Goal: Information Seeking & Learning: Understand process/instructions

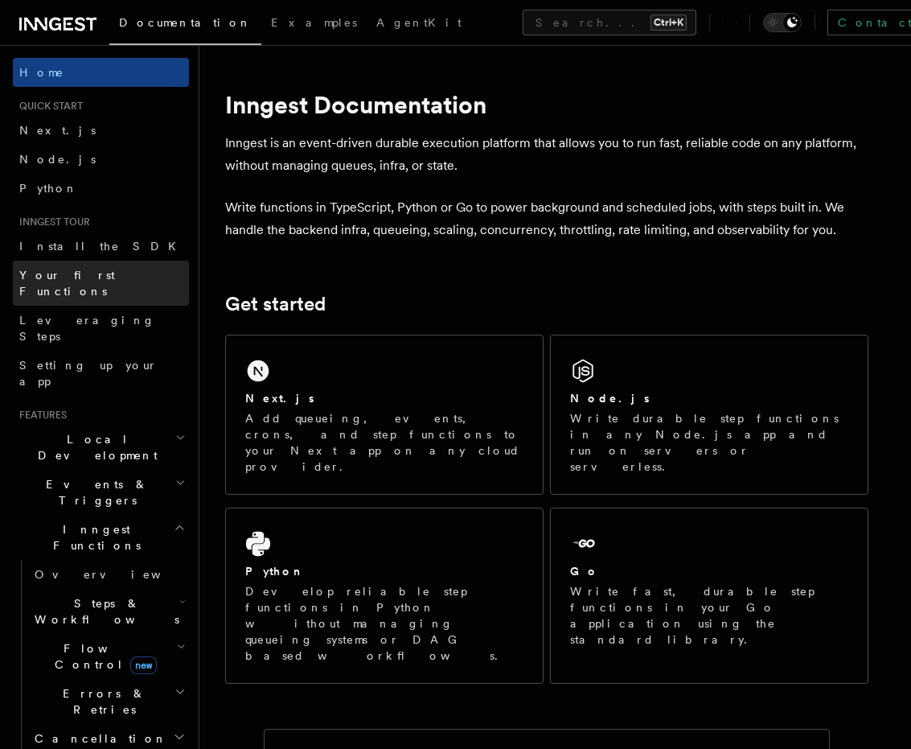
click at [77, 281] on span "Your first Functions" at bounding box center [67, 283] width 96 height 29
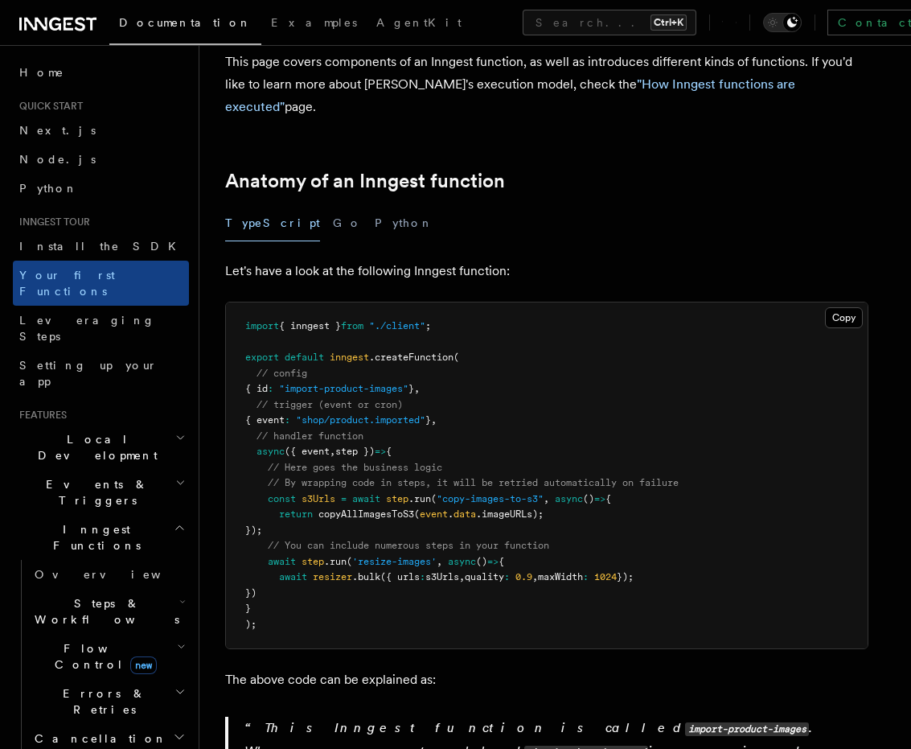
scroll to position [145, 0]
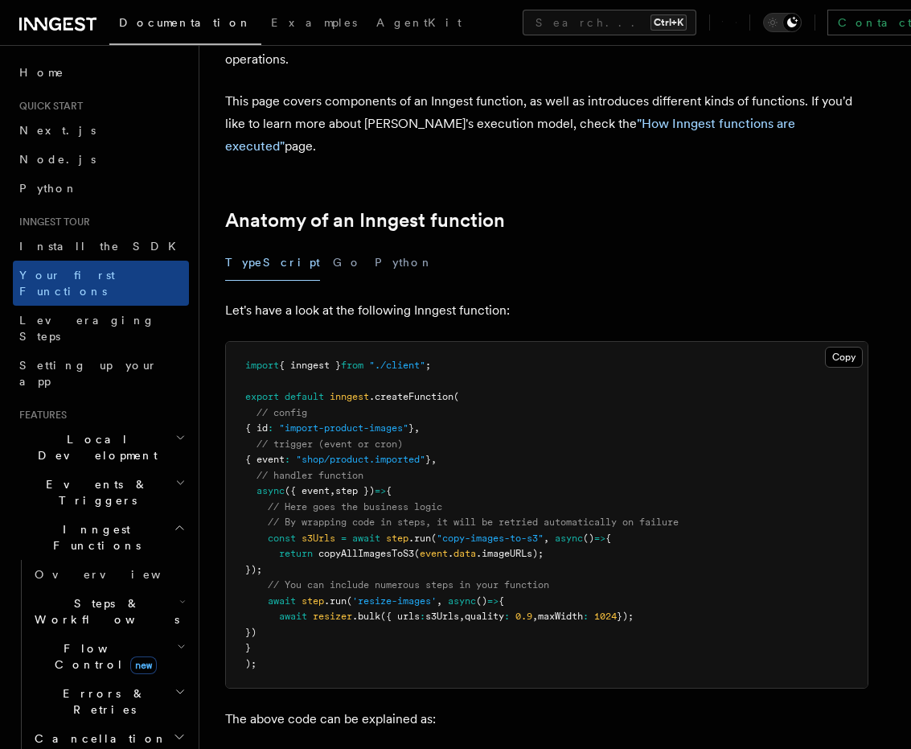
click at [87, 521] on span "Inngest Functions" at bounding box center [93, 537] width 161 height 32
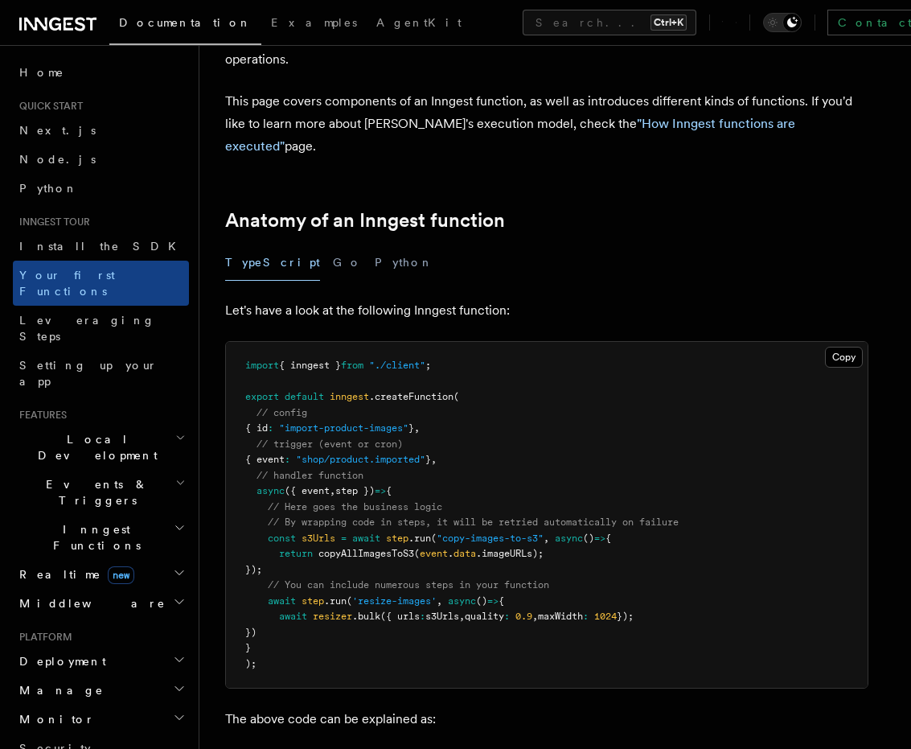
click at [87, 521] on span "Inngest Functions" at bounding box center [93, 537] width 161 height 32
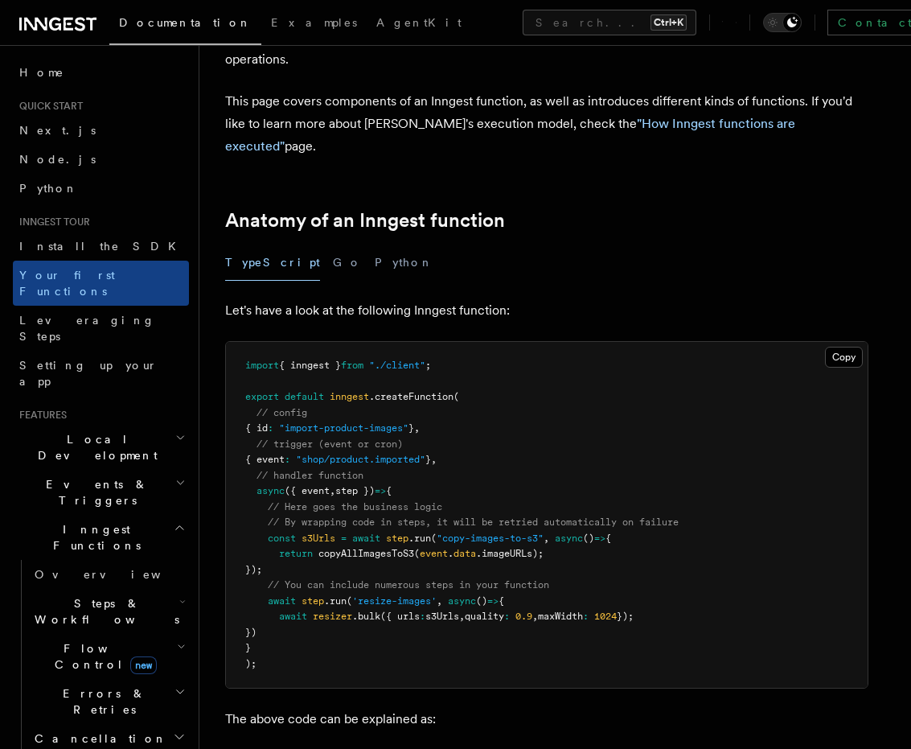
click at [86, 595] on span "Steps & Workflows" at bounding box center [103, 611] width 151 height 32
click at [80, 671] on span "Function steps" at bounding box center [112, 677] width 124 height 13
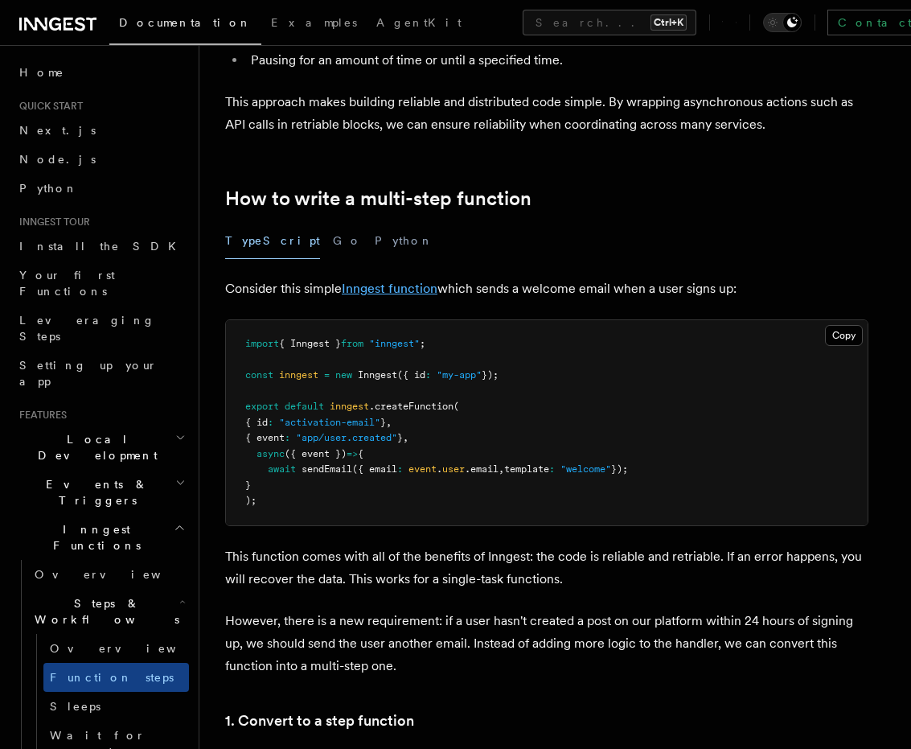
scroll to position [434, 0]
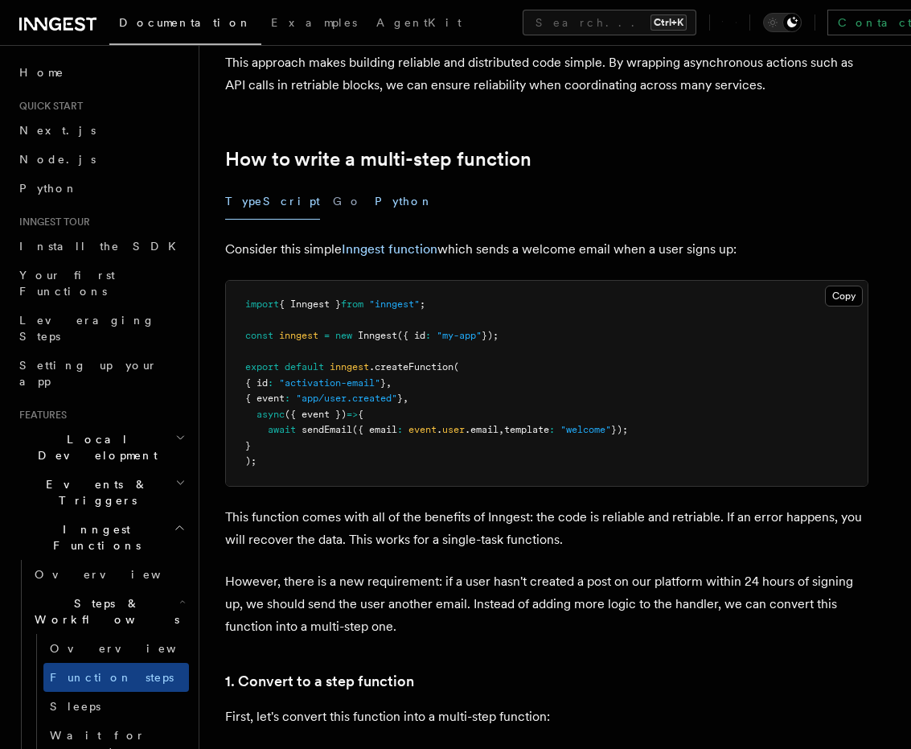
click at [375, 203] on button "Python" at bounding box center [404, 201] width 59 height 36
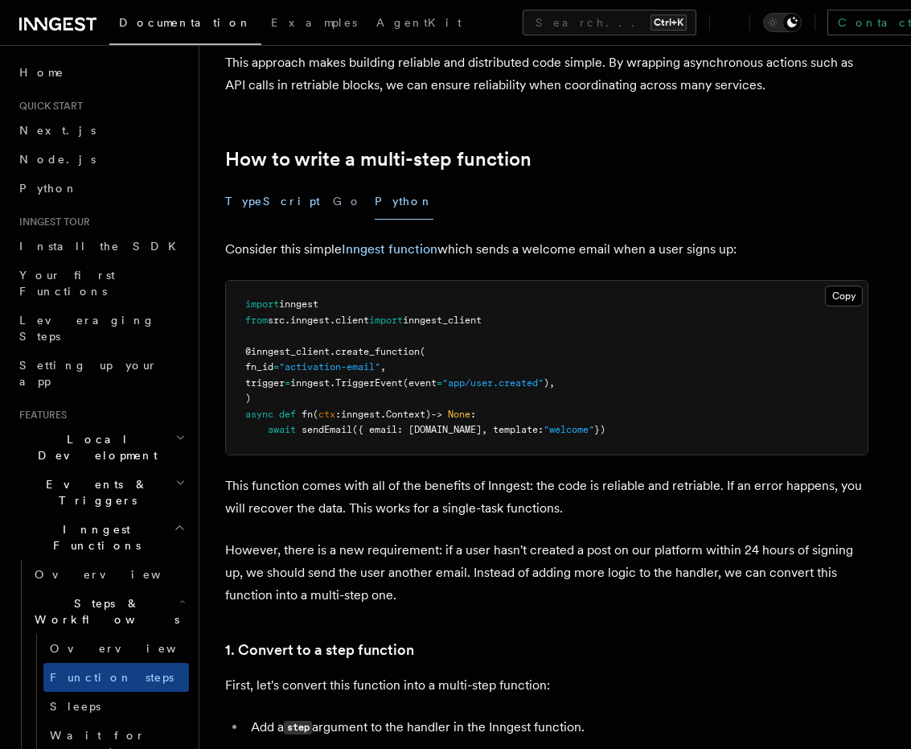
click at [256, 203] on button "TypeScript" at bounding box center [272, 201] width 95 height 36
